Goal: Information Seeking & Learning: Learn about a topic

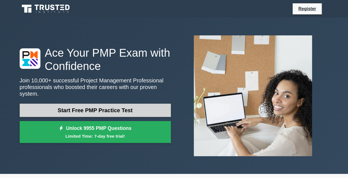
click at [100, 104] on link "Start Free PMP Practice Test" at bounding box center [95, 110] width 151 height 13
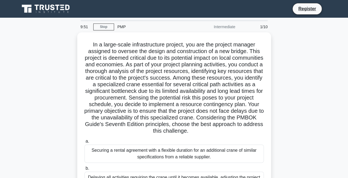
click at [122, 27] on div "PMP" at bounding box center [152, 26] width 76 height 11
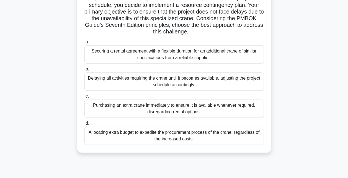
scroll to position [111, 0]
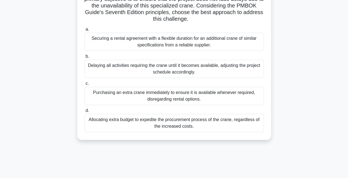
click at [98, 121] on div "Allocating extra budget to expedite the procurement process of the crane, regar…" at bounding box center [173, 123] width 179 height 18
click at [84, 113] on input "d. Allocating extra budget to expedite the procurement process of the crane, re…" at bounding box center [84, 111] width 0 height 4
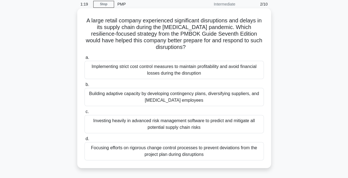
scroll to position [28, 0]
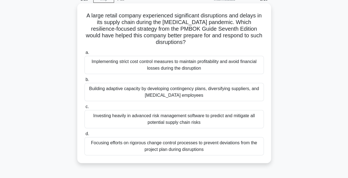
click at [138, 94] on div "Building adaptive capacity by developing contingency plans, diversifying suppli…" at bounding box center [173, 92] width 179 height 18
click at [84, 82] on input "b. Building adaptive capacity by developing contingency plans, diversifying sup…" at bounding box center [84, 80] width 0 height 4
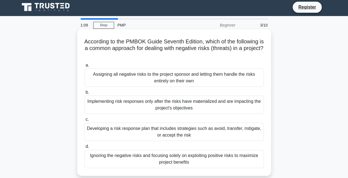
scroll to position [0, 0]
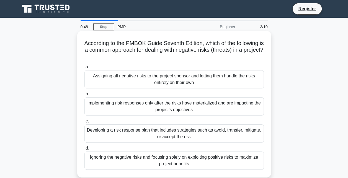
click at [165, 136] on div "Developing a risk response plan that includes strategies such as avoid, transfe…" at bounding box center [173, 134] width 179 height 18
click at [84, 123] on input "c. Developing a risk response plan that includes strategies such as avoid, tran…" at bounding box center [84, 122] width 0 height 4
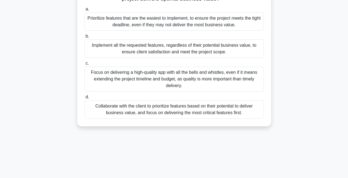
scroll to position [83, 0]
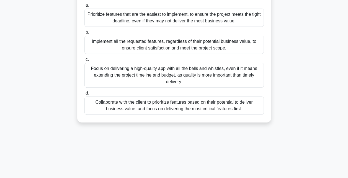
click at [156, 73] on div "Focus on delivering a high-quality app with all the bells and whistles, even if…" at bounding box center [173, 75] width 179 height 25
click at [84, 61] on input "c. Focus on delivering a high-quality app with all the bells and whistles, even…" at bounding box center [84, 60] width 0 height 4
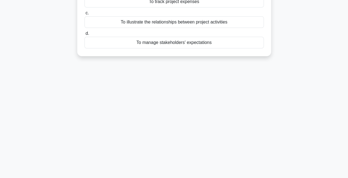
scroll to position [0, 0]
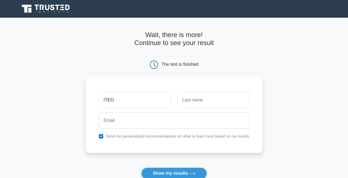
type input "ITEO"
click at [189, 99] on input "text" at bounding box center [213, 100] width 72 height 16
type input "John Bosco"
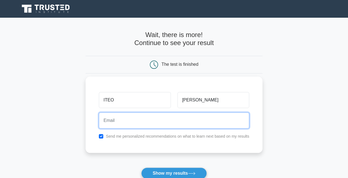
click at [122, 122] on input "email" at bounding box center [174, 121] width 150 height 16
type input "iteobosco2015@gmail.com"
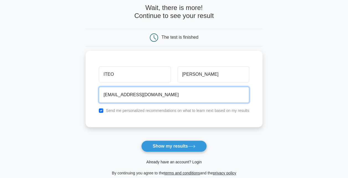
scroll to position [28, 0]
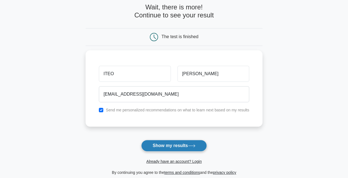
click at [171, 147] on button "Show my results" at bounding box center [173, 146] width 65 height 12
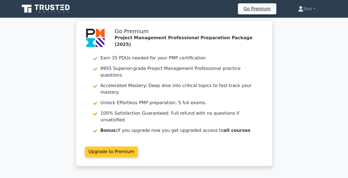
click at [109, 147] on link "Upgrade to Premium" at bounding box center [111, 152] width 53 height 11
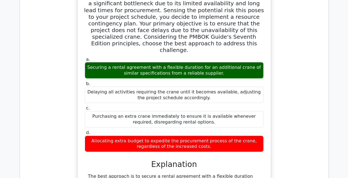
scroll to position [492, 0]
